Goal: Information Seeking & Learning: Learn about a topic

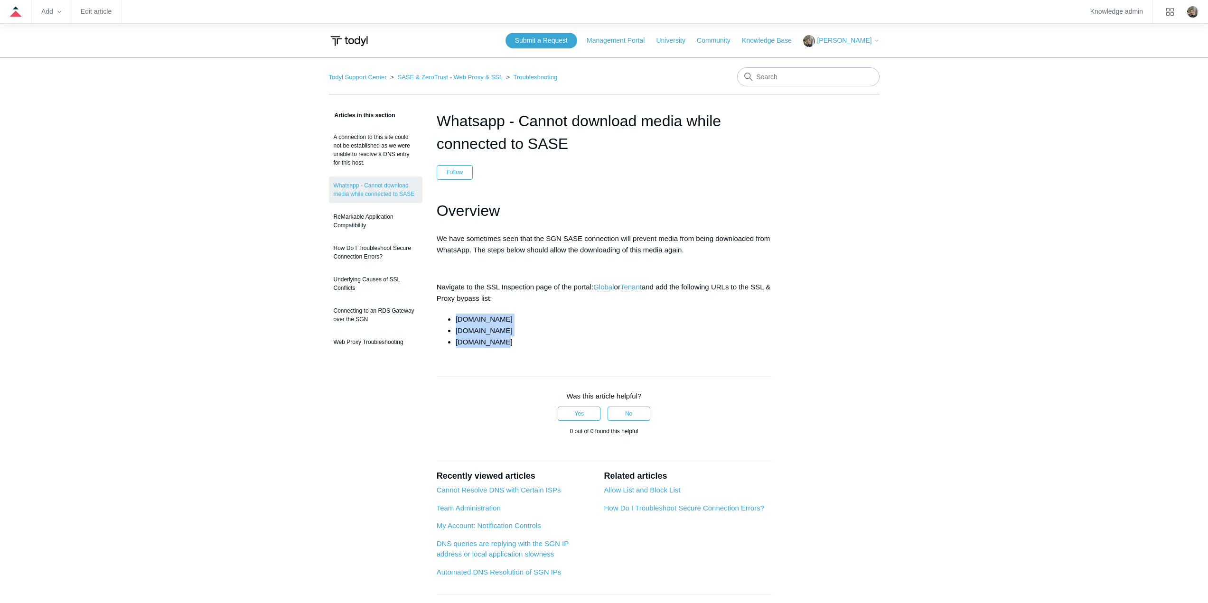
drag, startPoint x: 509, startPoint y: 343, endPoint x: 442, endPoint y: 318, distance: 71.1
click at [442, 318] on div "Overview We have sometimes seen that the SGN SASE connection will prevent media…" at bounding box center [604, 274] width 335 height 150
copy ul "cdninstagram.com whatsapp.com whatsapp.net"
click at [594, 326] on li "whatsapp.com" at bounding box center [614, 330] width 316 height 11
click at [1005, 356] on main "Todyl Support Center SASE & ZeroTrust - Web Proxy & SSL Troubleshooting Article…" at bounding box center [604, 356] width 1208 height 599
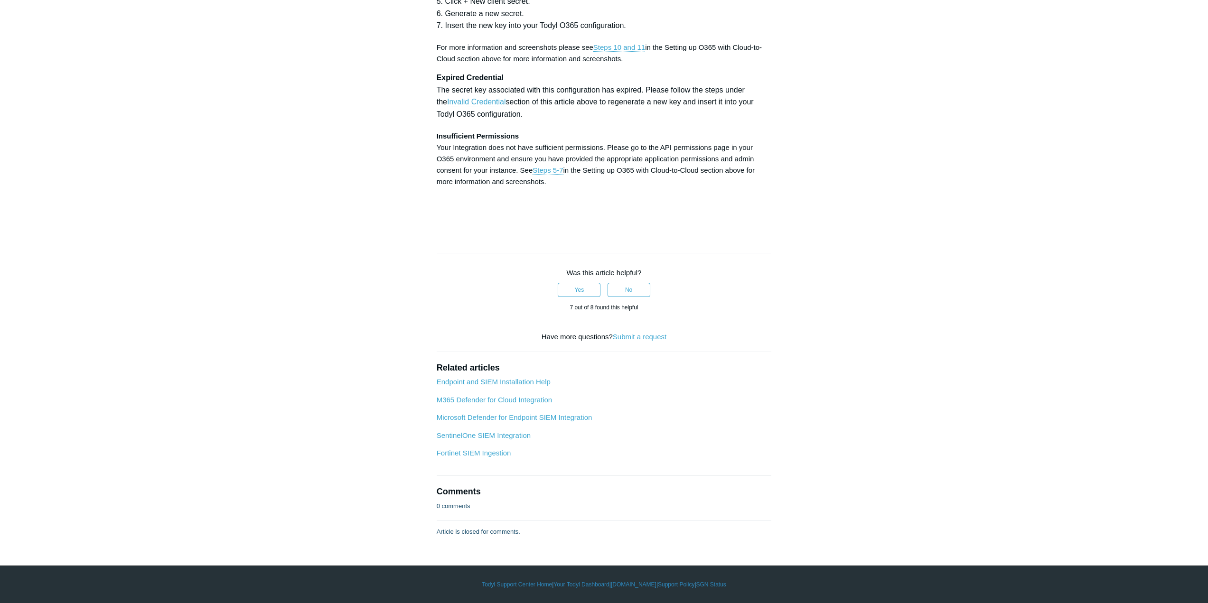
scroll to position [4320, 0]
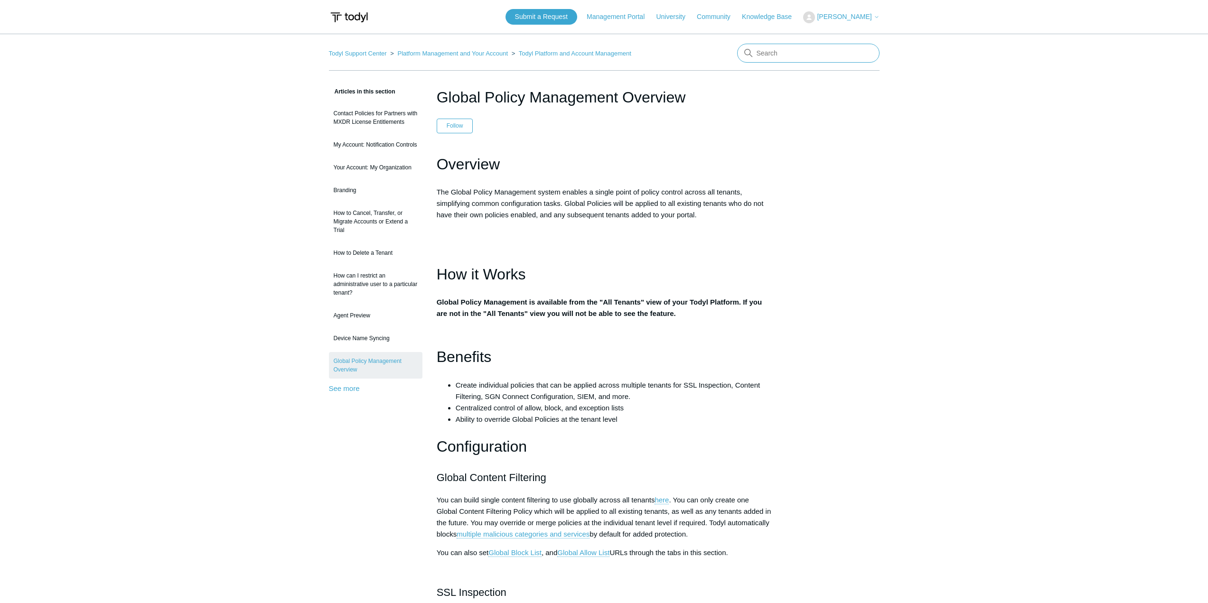
click at [771, 55] on input "Search" at bounding box center [808, 53] width 142 height 19
type input "travelling"
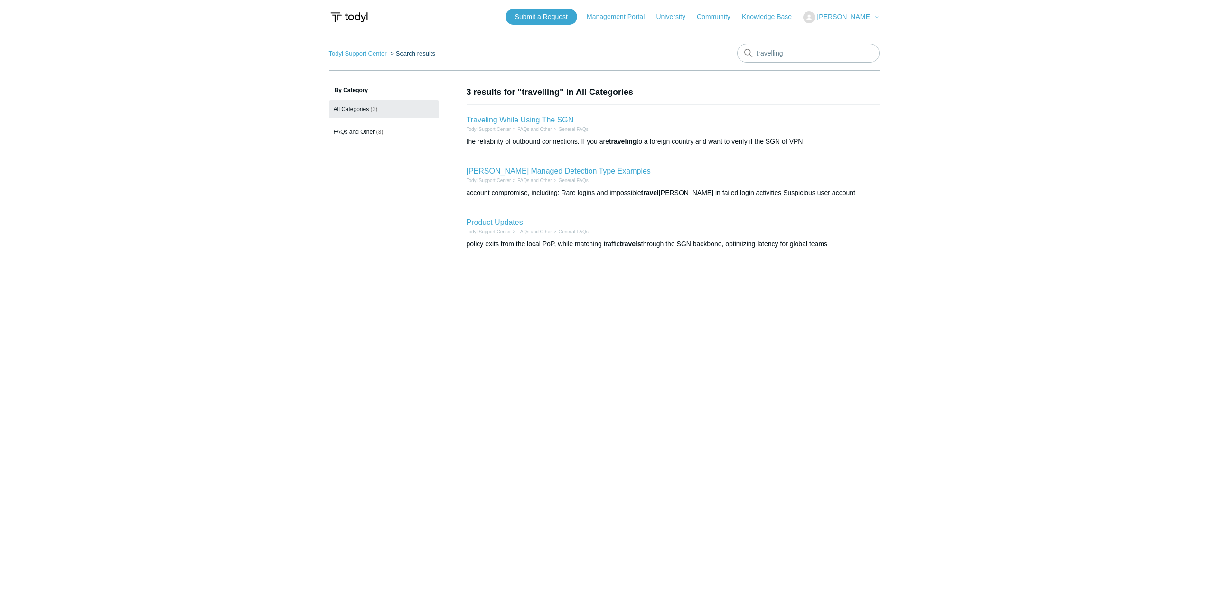
click at [512, 120] on link "Traveling While Using The SGN" at bounding box center [520, 120] width 107 height 8
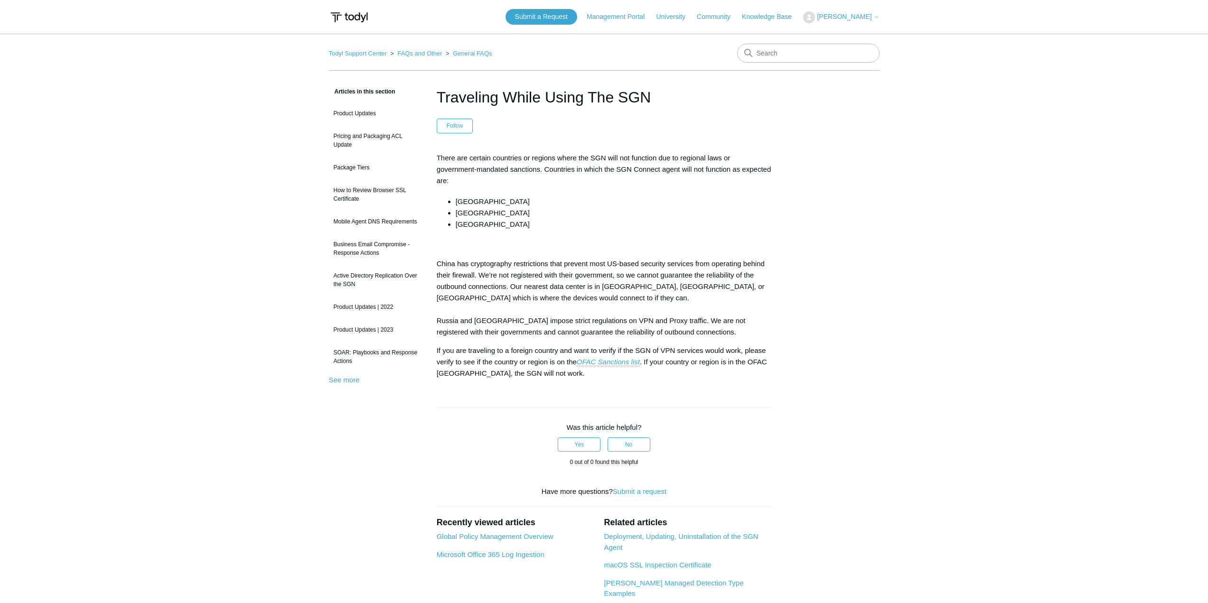
click at [963, 347] on main "Todyl Support Center FAQs and Other General FAQs Articles in this section Produ…" at bounding box center [604, 379] width 1208 height 690
click at [885, 281] on main "Todyl Support Center FAQs and Other General FAQs Articles in this section Produ…" at bounding box center [604, 379] width 1208 height 690
click at [882, 326] on main "Todyl Support Center FAQs and Other General FAQs Articles in this section Produ…" at bounding box center [604, 379] width 1208 height 690
click at [1026, 377] on main "Todyl Support Center FAQs and Other General FAQs Articles in this section Produ…" at bounding box center [604, 379] width 1208 height 690
